Goal: Task Accomplishment & Management: Manage account settings

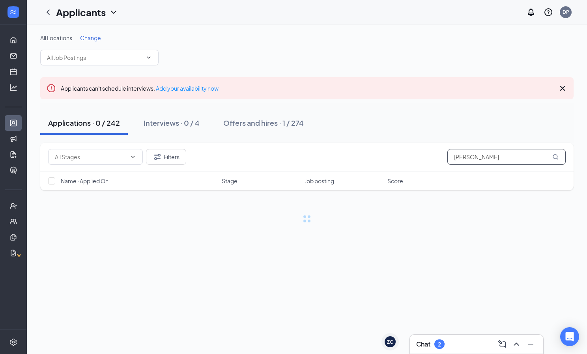
drag, startPoint x: 493, startPoint y: 157, endPoint x: 429, endPoint y: 143, distance: 65.6
click at [429, 143] on div "Filters William Dunn" at bounding box center [306, 157] width 533 height 29
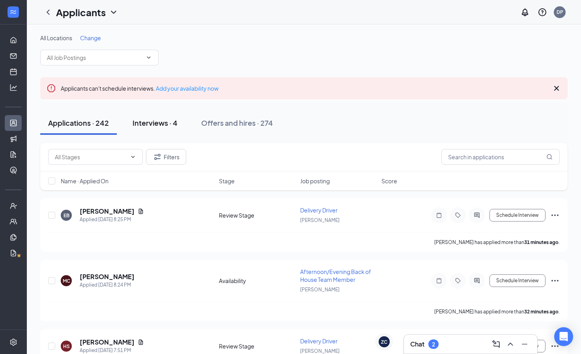
click at [163, 125] on div "Interviews · 4" at bounding box center [154, 123] width 45 height 10
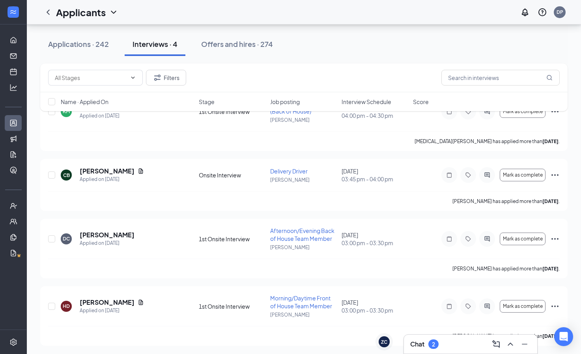
scroll to position [108, 0]
click at [459, 347] on div "Chat 2" at bounding box center [470, 344] width 121 height 13
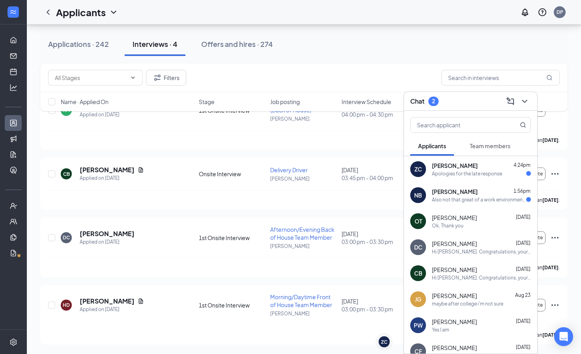
click at [460, 175] on div "Apologies for the late response" at bounding box center [467, 173] width 70 height 7
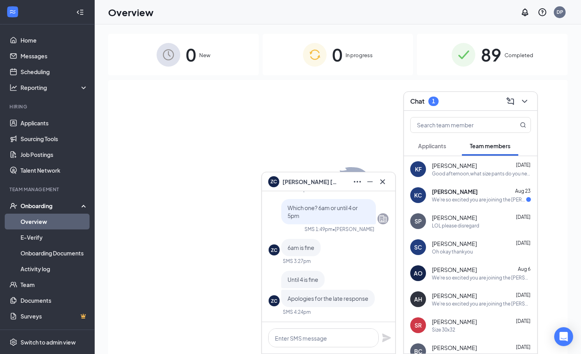
click at [480, 193] on div "[PERSON_NAME] [DATE]" at bounding box center [481, 192] width 99 height 8
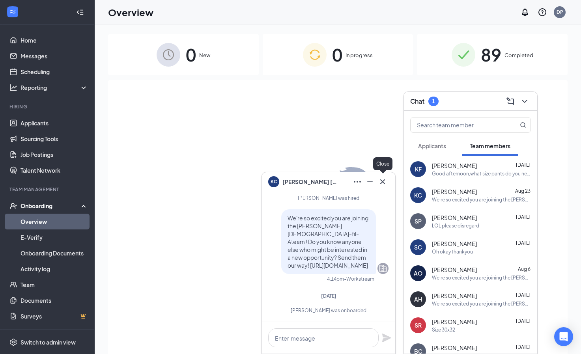
click at [383, 185] on icon "Cross" at bounding box center [382, 181] width 9 height 9
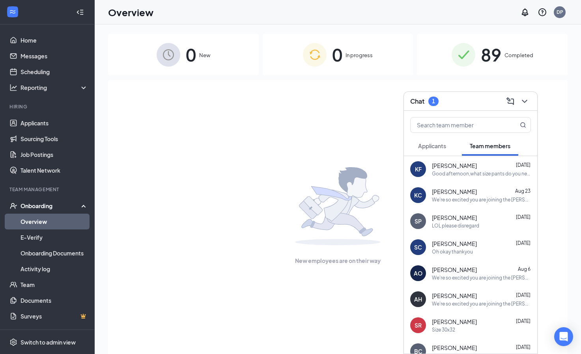
click at [428, 147] on span "Applicants" at bounding box center [432, 145] width 28 height 7
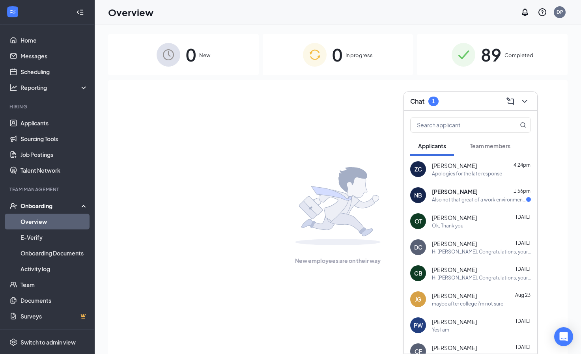
click at [445, 199] on div "Also not that great of a work environment due to management" at bounding box center [479, 199] width 94 height 7
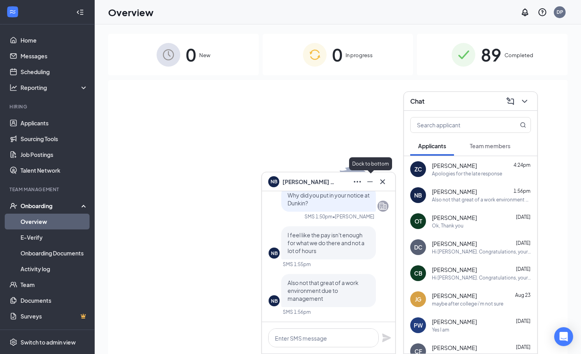
click at [369, 182] on icon "Minimize" at bounding box center [369, 181] width 9 height 9
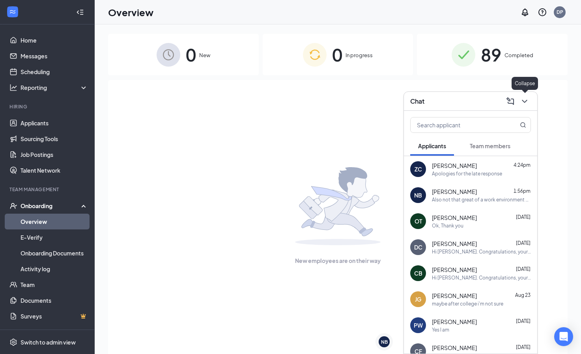
click at [523, 103] on icon "ChevronDown" at bounding box center [524, 101] width 9 height 9
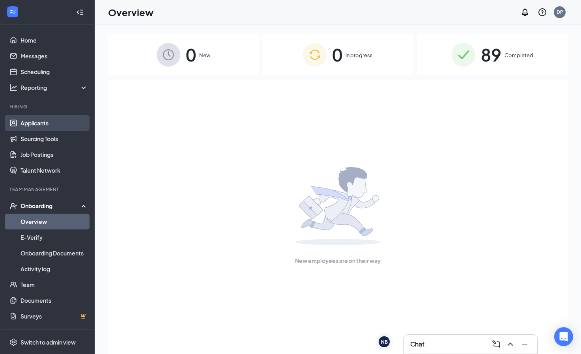
click at [42, 123] on link "Applicants" at bounding box center [53, 123] width 67 height 16
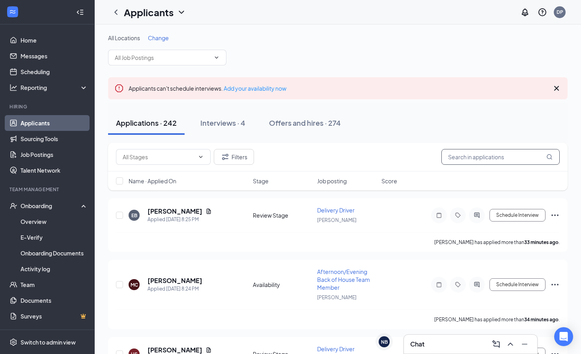
click at [472, 155] on input "text" at bounding box center [500, 157] width 118 height 16
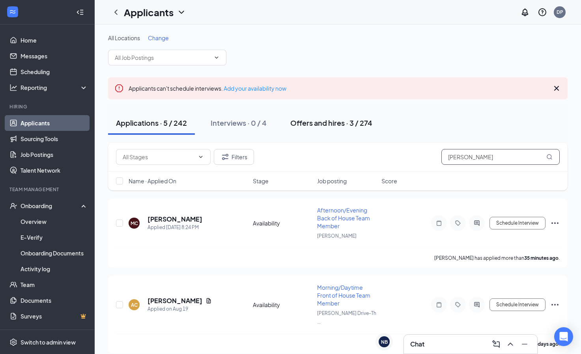
type input "[PERSON_NAME]"
click at [334, 125] on div "Offers and hires · 3 / 274" at bounding box center [331, 123] width 82 height 10
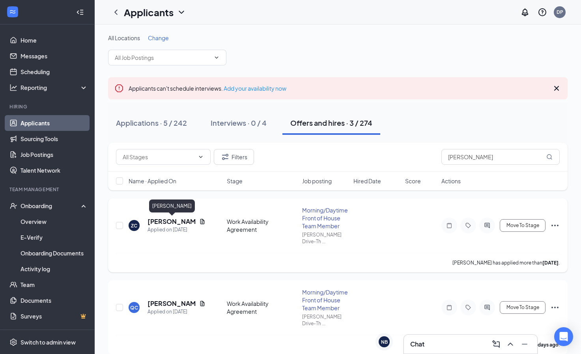
click at [158, 222] on h5 "[PERSON_NAME]" at bounding box center [171, 221] width 48 height 9
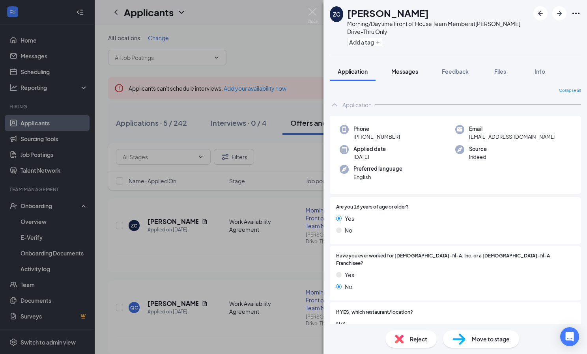
click at [405, 76] on button "Messages" at bounding box center [404, 71] width 43 height 20
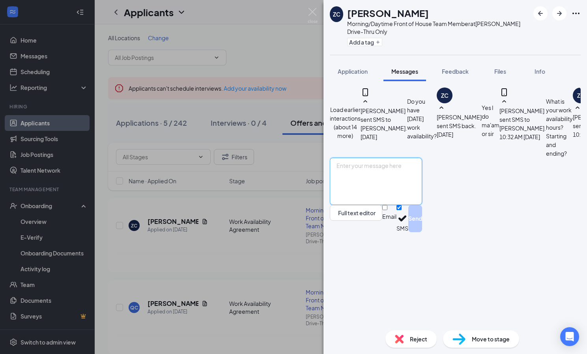
click at [378, 205] on textarea at bounding box center [376, 181] width 92 height 47
click at [376, 205] on textarea at bounding box center [376, 181] width 92 height 47
type textarea "Please call me at [PHONE_NUMBER] at your earliest convenience to discuss your a…"
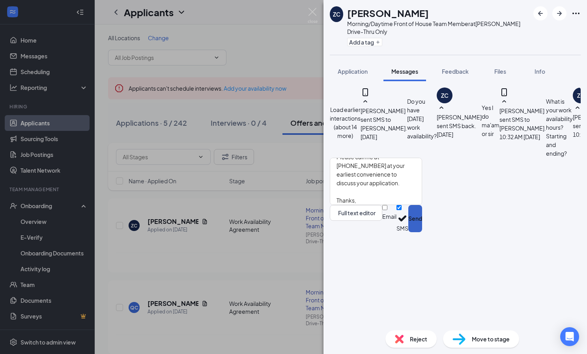
click at [422, 232] on button "Send" at bounding box center [415, 218] width 14 height 27
click at [310, 12] on img at bounding box center [312, 15] width 10 height 15
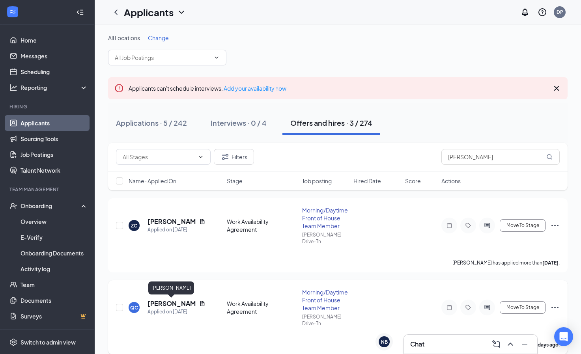
click at [162, 303] on h5 "[PERSON_NAME]" at bounding box center [171, 303] width 48 height 9
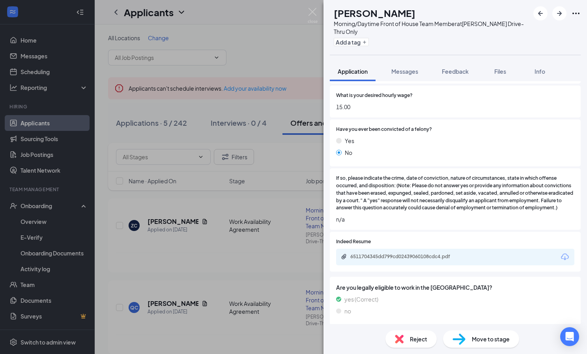
scroll to position [390, 0]
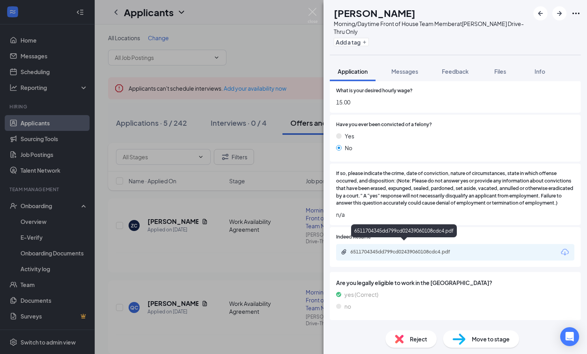
click at [421, 249] on div "6511704345dd799cd02439060108cdc4.pdf" at bounding box center [405, 252] width 110 height 6
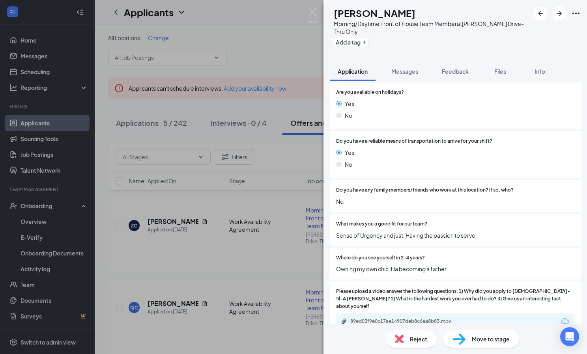
scroll to position [1103, 0]
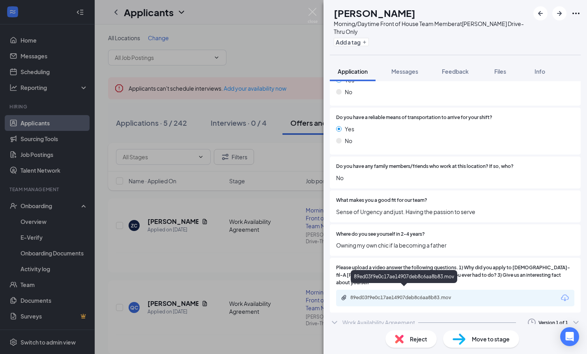
click at [438, 294] on div "89ed03f9e0c17ae14907deb8c6aa8b83.mov" at bounding box center [405, 297] width 110 height 6
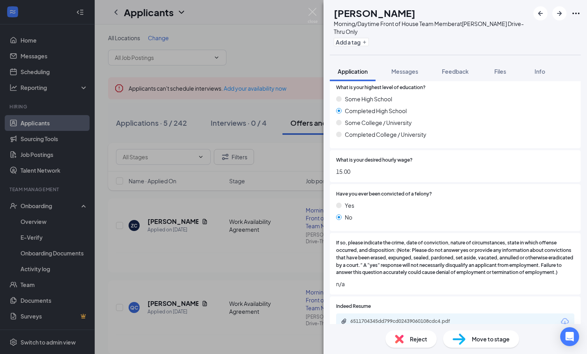
scroll to position [316, 0]
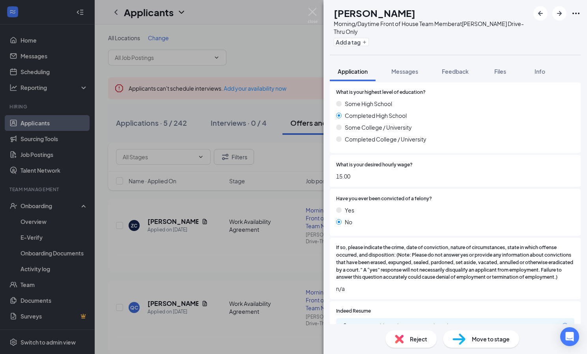
click at [414, 341] on span "Reject" at bounding box center [418, 339] width 17 height 9
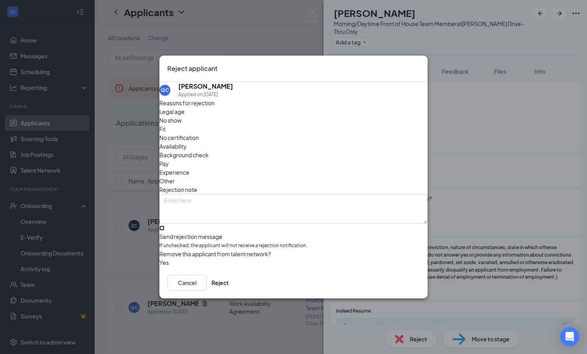
click at [164, 225] on input "Send rejection message If unchecked, the applicant will not receive a rejection…" at bounding box center [161, 227] width 5 height 5
checkbox input "true"
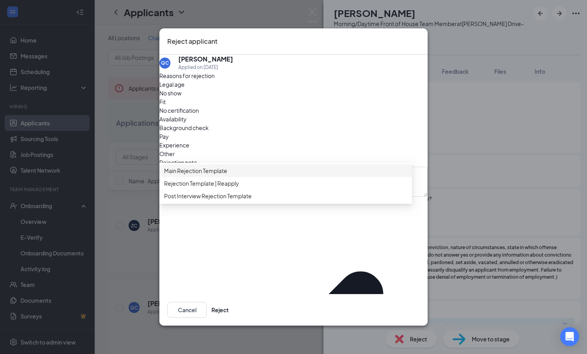
click at [179, 175] on span "Main Rejection Template" at bounding box center [195, 170] width 63 height 9
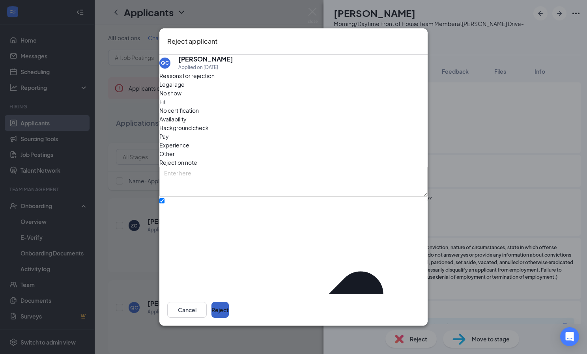
click at [229, 307] on button "Reject" at bounding box center [219, 310] width 17 height 16
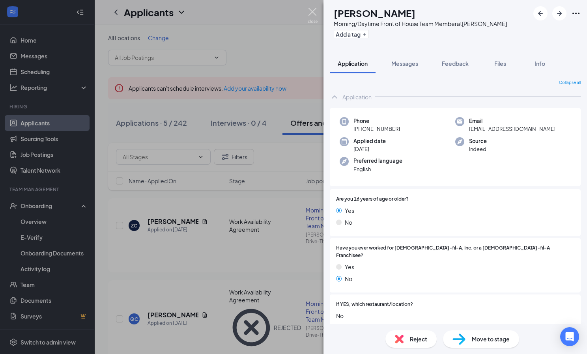
click at [311, 11] on img at bounding box center [312, 15] width 10 height 15
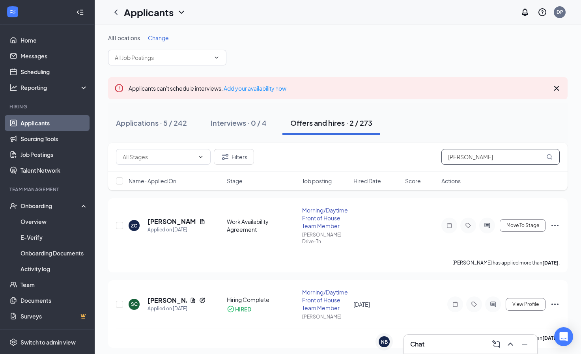
drag, startPoint x: 473, startPoint y: 153, endPoint x: 400, endPoint y: 157, distance: 73.5
click at [400, 157] on div "Filters [PERSON_NAME]" at bounding box center [337, 157] width 443 height 16
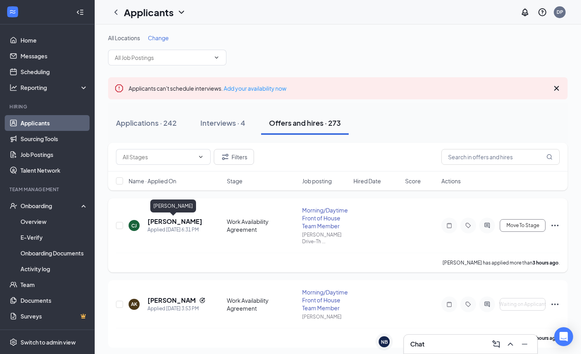
click at [171, 224] on h5 "[PERSON_NAME]" at bounding box center [174, 221] width 55 height 9
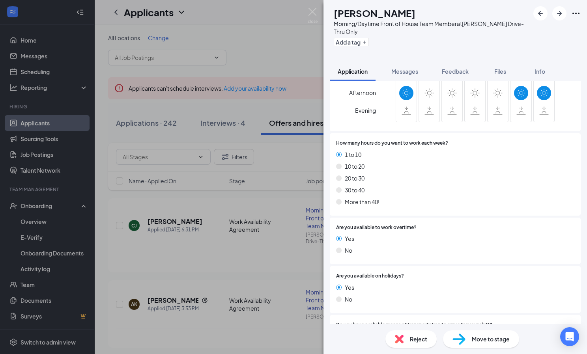
scroll to position [829, 0]
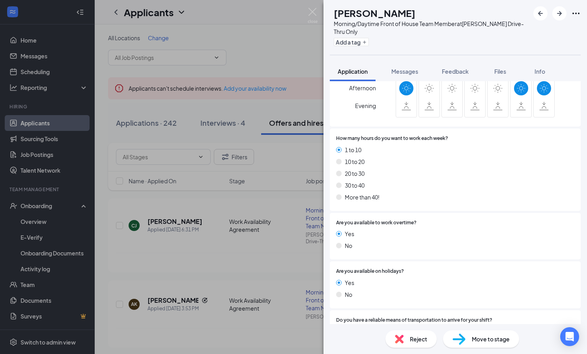
click at [407, 341] on div "Reject" at bounding box center [410, 338] width 51 height 17
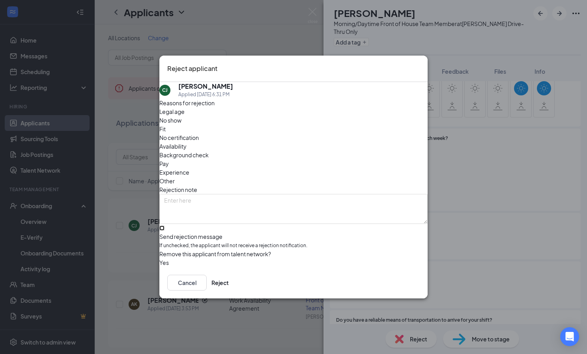
click at [164, 225] on input "Send rejection message If unchecked, the applicant will not receive a rejection…" at bounding box center [161, 227] width 5 height 5
checkbox input "true"
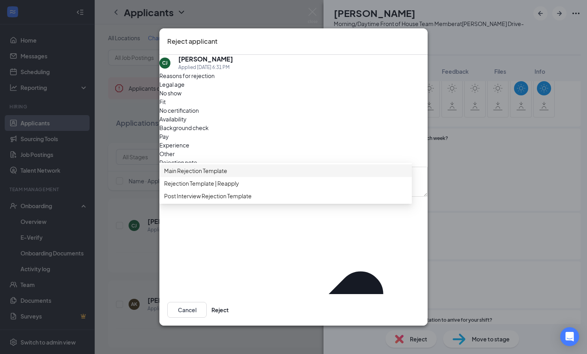
click at [192, 175] on span "Main Rejection Template" at bounding box center [195, 170] width 63 height 9
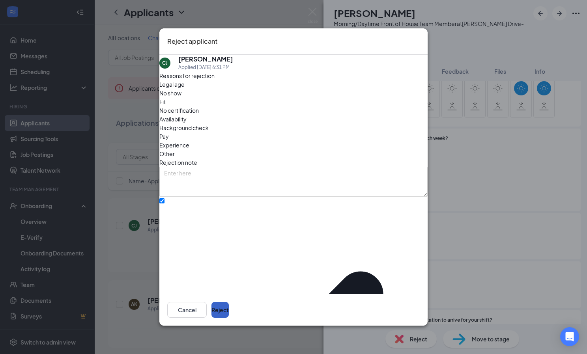
click at [229, 308] on button "Reject" at bounding box center [219, 310] width 17 height 16
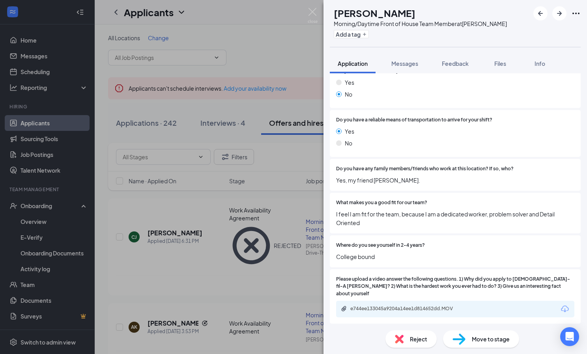
scroll to position [1061, 0]
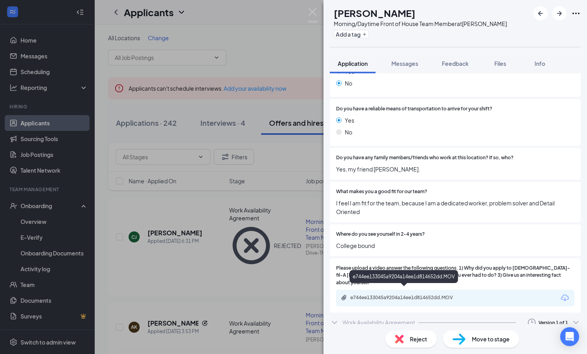
click at [436, 294] on div "e744ee133045a9204a14ee1d814652dd.MOV" at bounding box center [405, 297] width 110 height 6
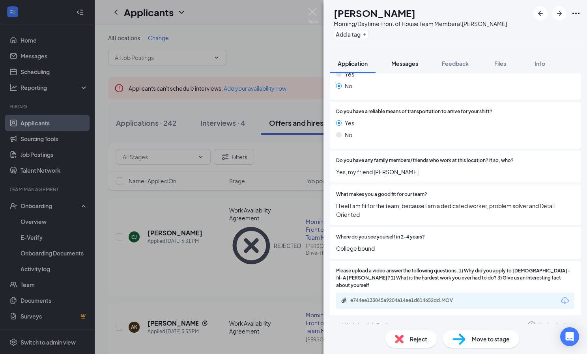
click at [405, 64] on span "Messages" at bounding box center [404, 63] width 27 height 7
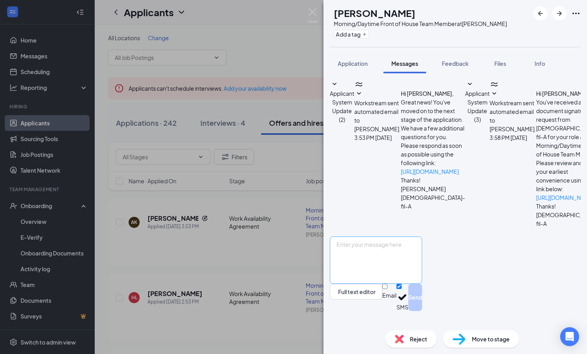
scroll to position [16, 0]
click at [356, 263] on textarea at bounding box center [376, 260] width 92 height 47
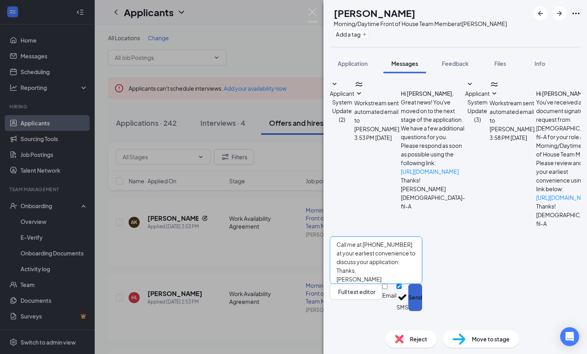
type textarea "Call me at [PHONE_NUMBER] at your earliest convenience to discuss your applicat…"
click at [422, 310] on button "Send" at bounding box center [415, 297] width 14 height 27
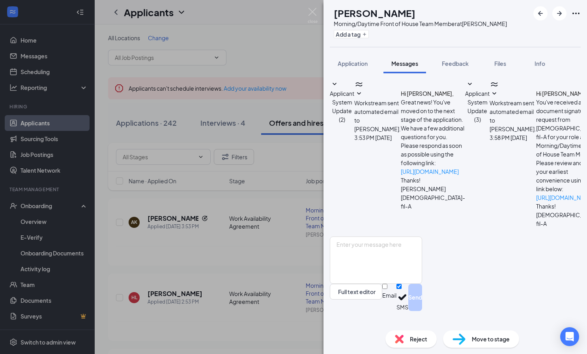
scroll to position [85, 0]
click at [170, 294] on div "AK [PERSON_NAME] Morning/Daytime Front of House Team Member at [PERSON_NAME] Ad…" at bounding box center [293, 177] width 587 height 354
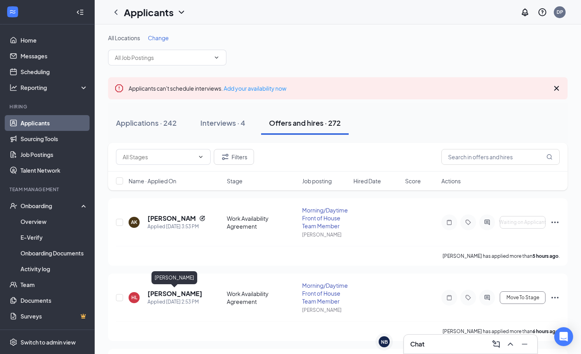
click at [170, 294] on h5 "[PERSON_NAME]" at bounding box center [174, 293] width 55 height 9
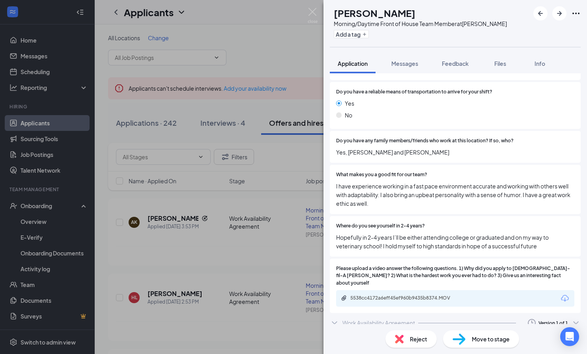
scroll to position [1074, 0]
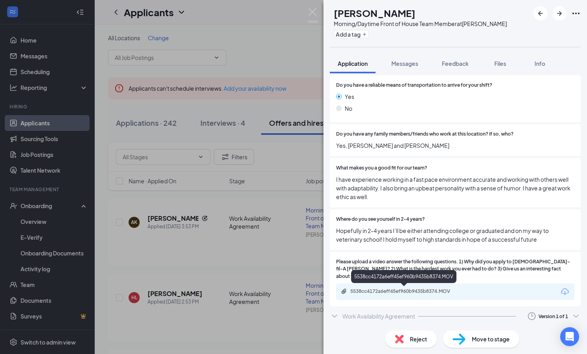
click at [436, 291] on div "5538cc4172a6eff45ef960b9435b8374.MOV" at bounding box center [405, 291] width 110 height 6
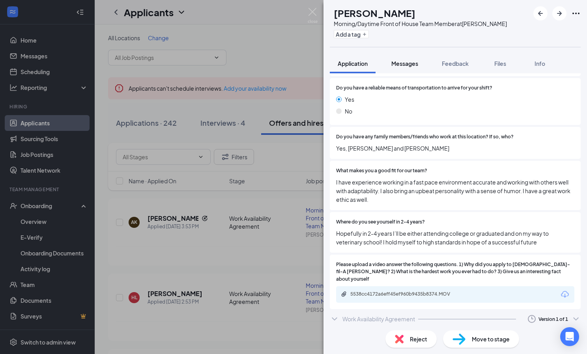
click at [396, 62] on span "Messages" at bounding box center [404, 63] width 27 height 7
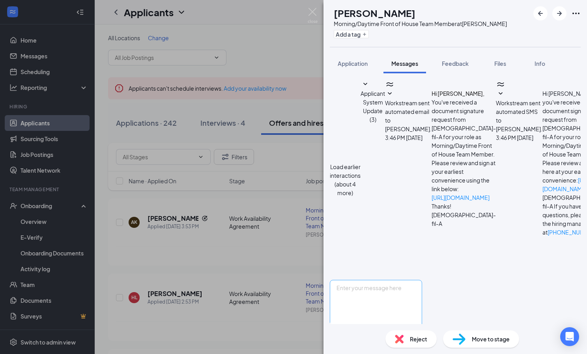
scroll to position [56, 0]
click at [354, 280] on textarea at bounding box center [376, 303] width 92 height 47
type textarea "Call me at [PHONE_NUMBER] at your earliest convenience to discuss your applicat…"
click at [422, 327] on button "Send" at bounding box center [415, 340] width 14 height 27
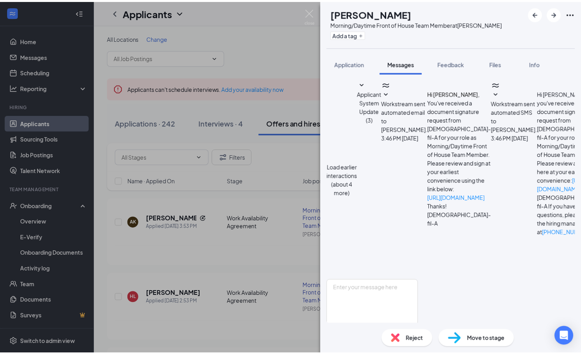
scroll to position [132, 0]
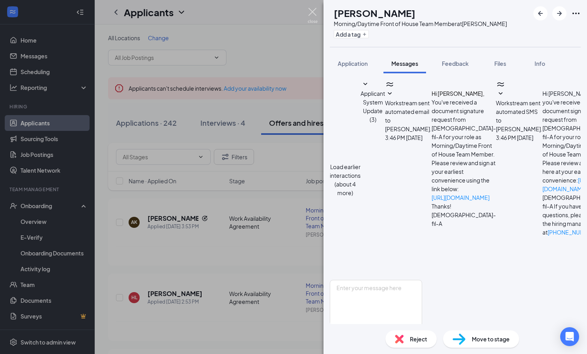
click at [313, 12] on img at bounding box center [312, 15] width 10 height 15
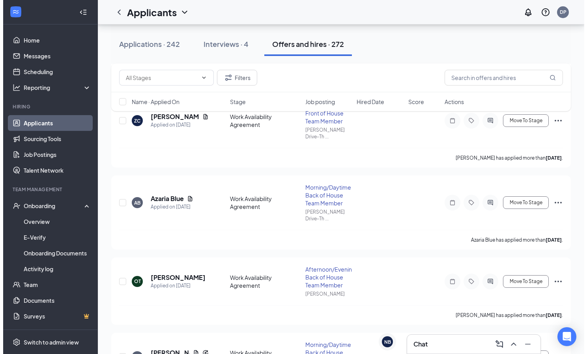
scroll to position [290, 0]
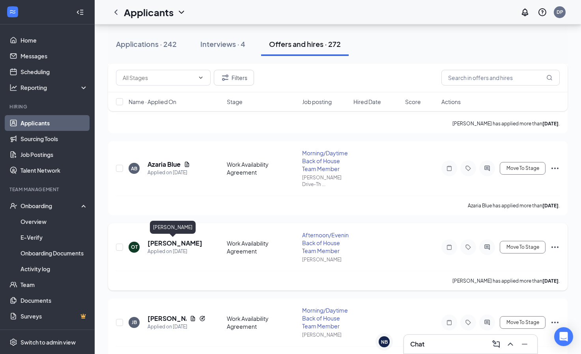
click at [171, 243] on h5 "[PERSON_NAME]" at bounding box center [174, 243] width 55 height 9
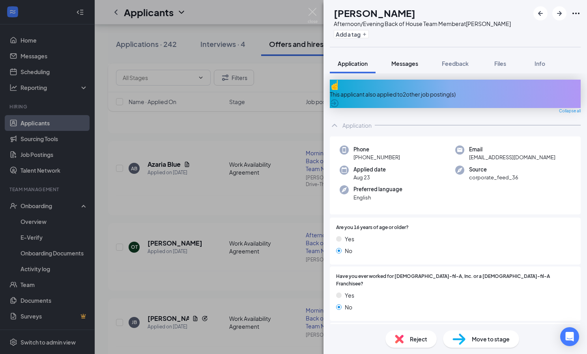
click at [406, 65] on span "Messages" at bounding box center [404, 63] width 27 height 7
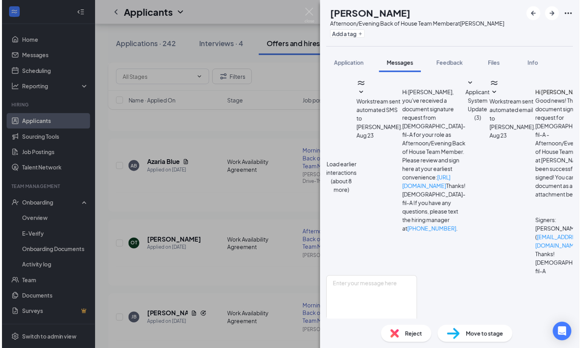
scroll to position [175, 0]
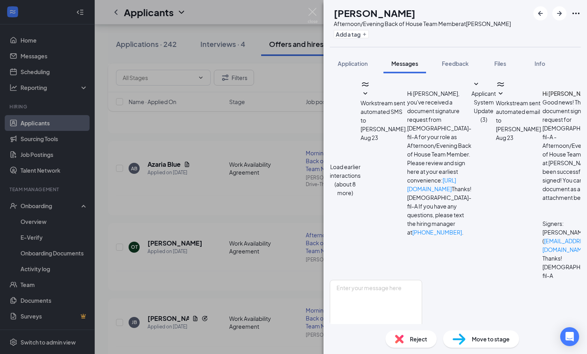
click at [405, 341] on div "Reject" at bounding box center [410, 338] width 51 height 17
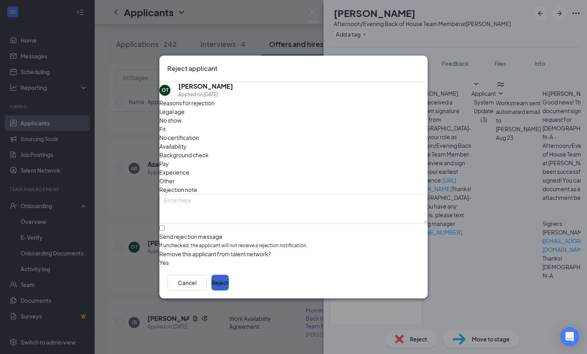
click at [229, 288] on button "Reject" at bounding box center [219, 283] width 17 height 16
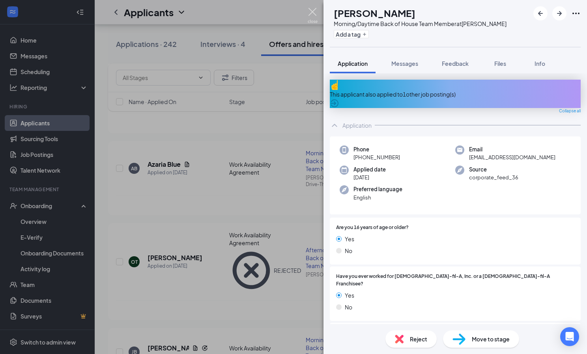
click at [311, 13] on img at bounding box center [312, 15] width 10 height 15
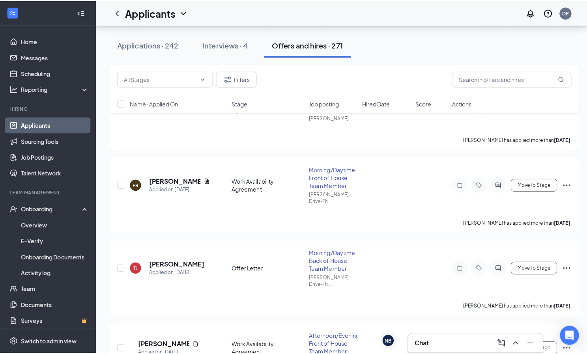
scroll to position [435, 0]
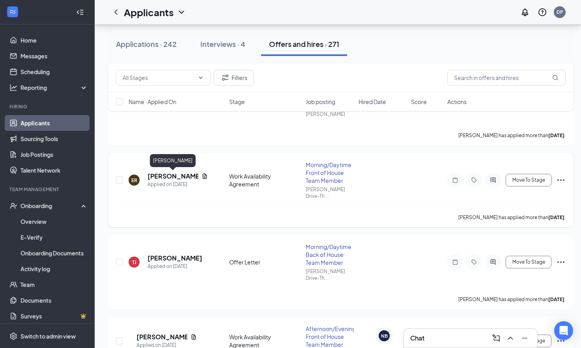
click at [163, 179] on h5 "[PERSON_NAME]" at bounding box center [172, 176] width 51 height 9
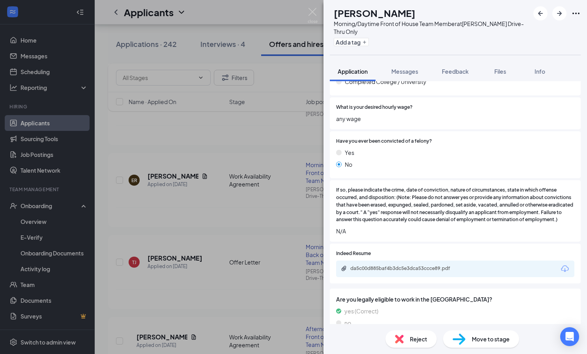
scroll to position [419, 0]
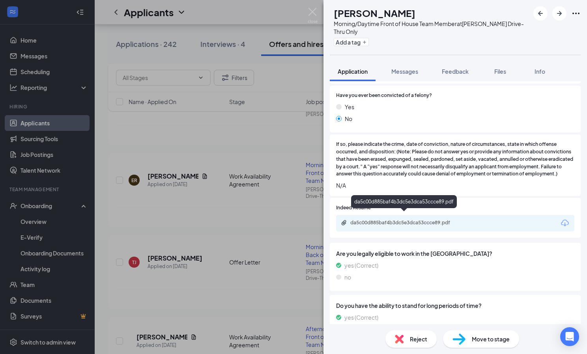
click at [449, 220] on div "da5c00d885baf4b3dc5e3dca53ccce89.pdf" at bounding box center [405, 223] width 110 height 6
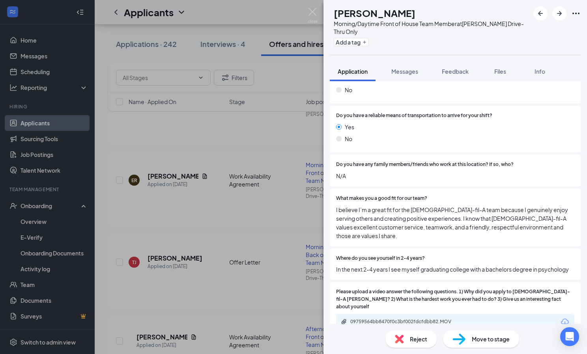
scroll to position [1129, 0]
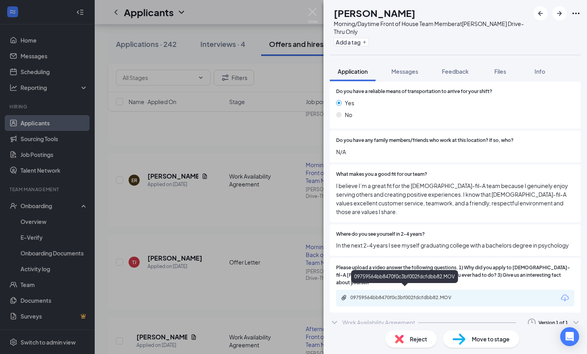
click at [423, 294] on div "09759564bb8470f0c3bf002fdcfdbb82.MOV" at bounding box center [405, 297] width 110 height 6
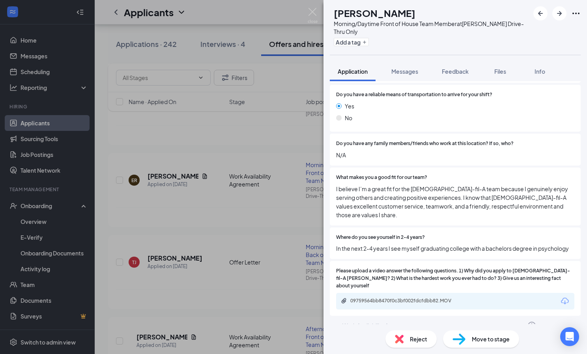
click at [568, 54] on div "[PERSON_NAME] Morning/Daytime Front of House Team Member at [PERSON_NAME][GEOGR…" at bounding box center [454, 27] width 263 height 55
click at [404, 73] on span "Messages" at bounding box center [404, 71] width 27 height 7
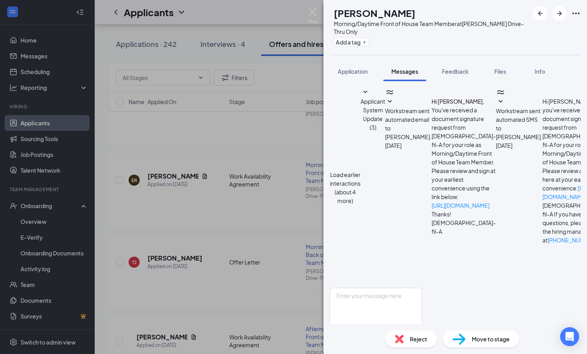
scroll to position [63, 0]
click at [360, 288] on textarea at bounding box center [376, 311] width 92 height 47
click at [421, 288] on textarea "Call me at [PHONE_NUMBER]" at bounding box center [376, 311] width 92 height 47
type textarea "Call me at [PHONE_NUMBER] at your earliest convenience to discuss your applicat…"
click at [422, 335] on button "Send" at bounding box center [415, 348] width 14 height 27
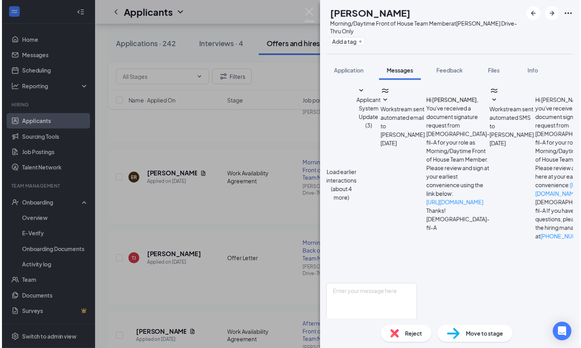
scroll to position [140, 0]
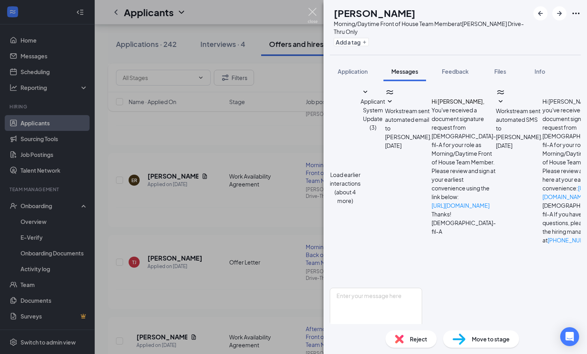
click at [311, 11] on img at bounding box center [312, 15] width 10 height 15
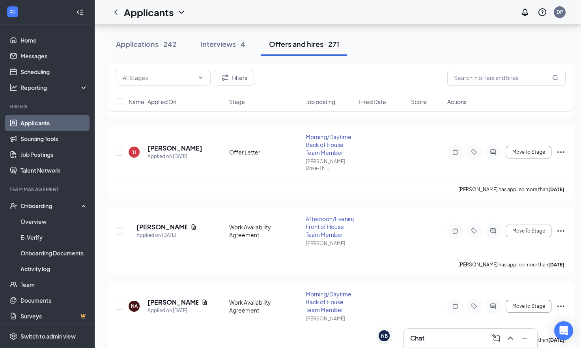
scroll to position [543, 0]
